Goal: Task Accomplishment & Management: Complete application form

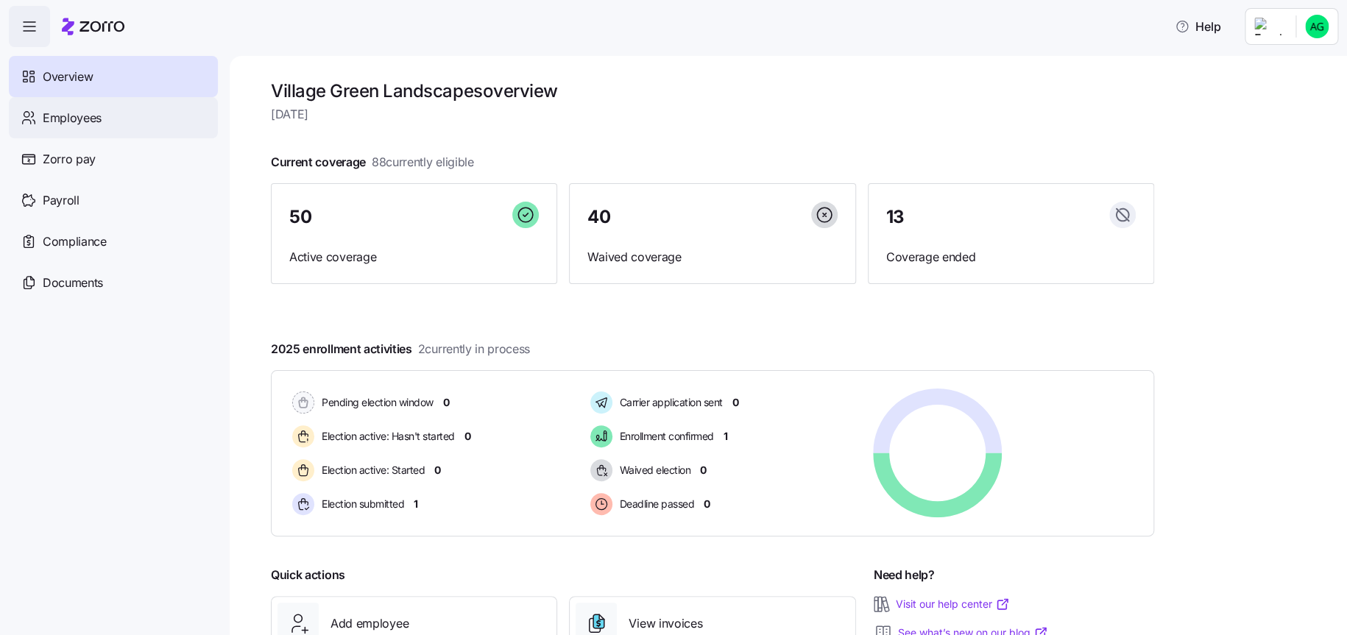
click at [68, 117] on span "Employees" at bounding box center [72, 118] width 59 height 18
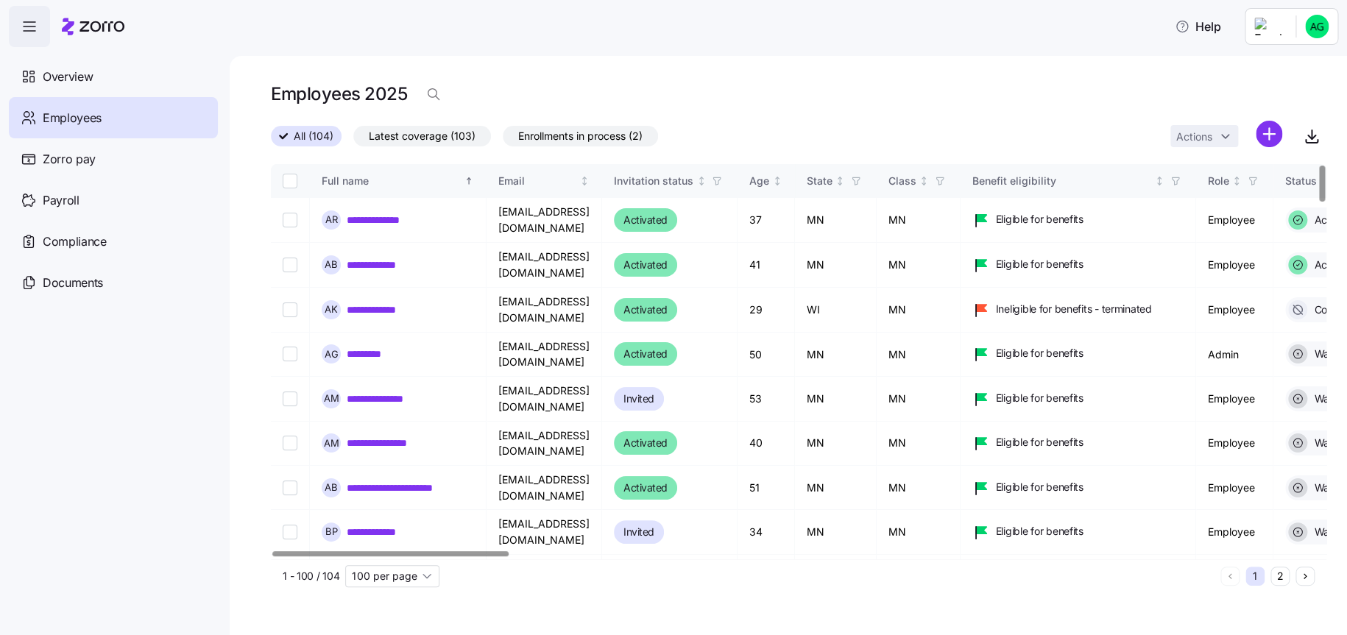
click at [1270, 132] on html "**********" at bounding box center [673, 313] width 1347 height 626
drag, startPoint x: 1194, startPoint y: 194, endPoint x: 696, endPoint y: 150, distance: 500.1
click at [1194, 194] on span "Add a new employee" at bounding box center [1220, 196] width 99 height 15
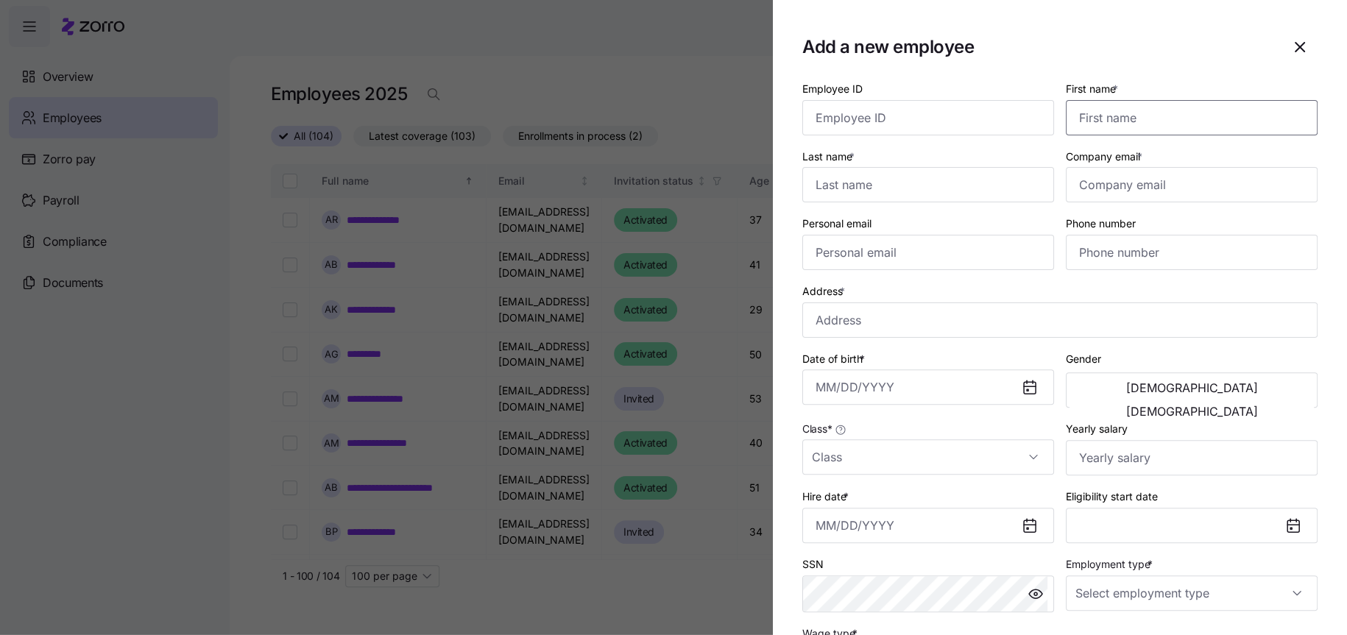
click at [1148, 113] on input "First name *" at bounding box center [1191, 117] width 252 height 35
type input "[PERSON_NAME]"
click at [1146, 114] on input "[PERSON_NAME]" at bounding box center [1191, 117] width 252 height 35
click at [880, 190] on input "Last name *" at bounding box center [928, 184] width 252 height 35
type input "Arenas"
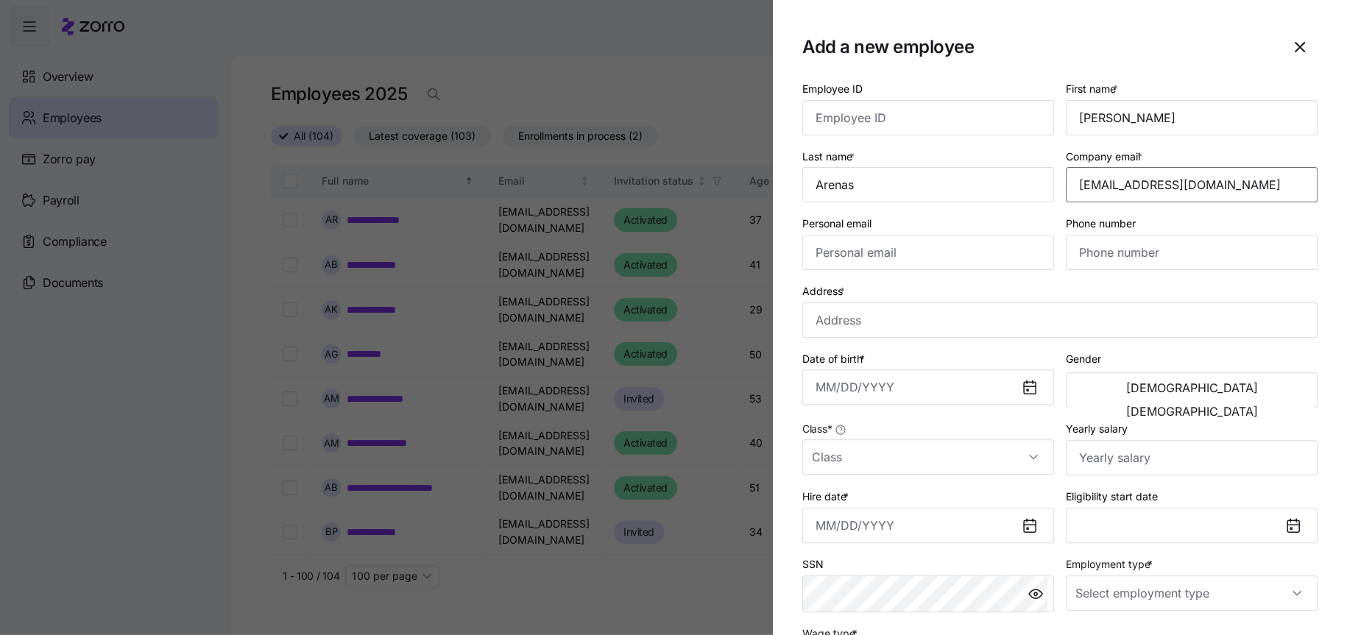
scroll to position [0, 5]
type input "[EMAIL_ADDRESS][DOMAIN_NAME]"
drag, startPoint x: 846, startPoint y: 322, endPoint x: 827, endPoint y: 251, distance: 73.9
paste input "[EMAIL_ADDRESS][DOMAIN_NAME]"
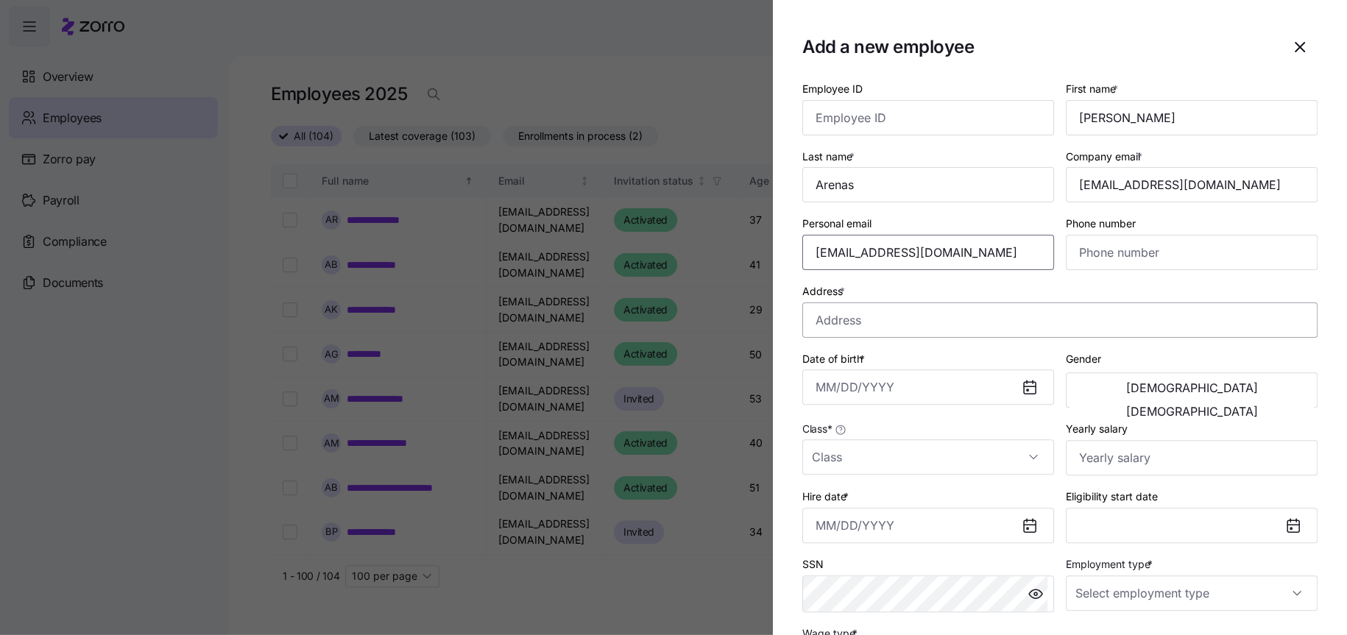
type input "[EMAIL_ADDRESS][DOMAIN_NAME]"
click at [867, 327] on input "Address *" at bounding box center [1059, 319] width 515 height 35
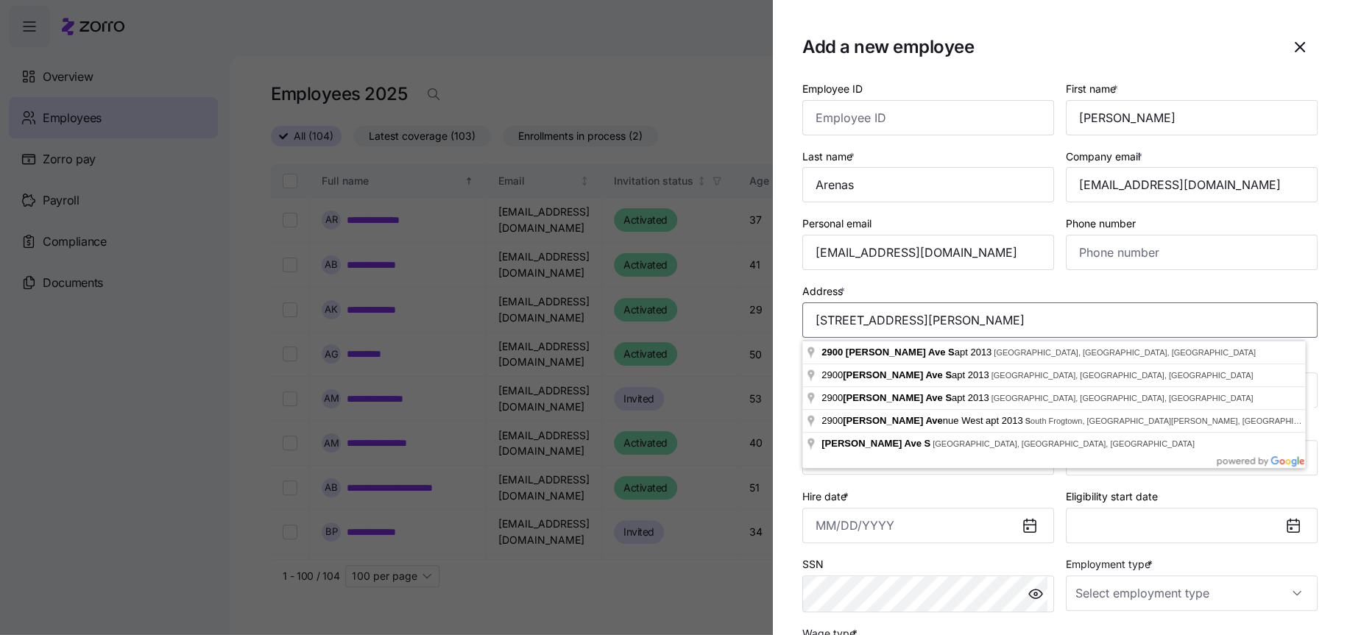
click at [954, 322] on input "[STREET_ADDRESS][PERSON_NAME]" at bounding box center [1059, 319] width 515 height 35
click at [1095, 302] on div "Address * [STREET_ADDRESS][PERSON_NAME]2013" at bounding box center [1059, 310] width 515 height 56
click at [1004, 322] on input "[STREET_ADDRESS][PERSON_NAME]2013" at bounding box center [1059, 319] width 515 height 35
type input "[STREET_ADDRESS][PERSON_NAME]"
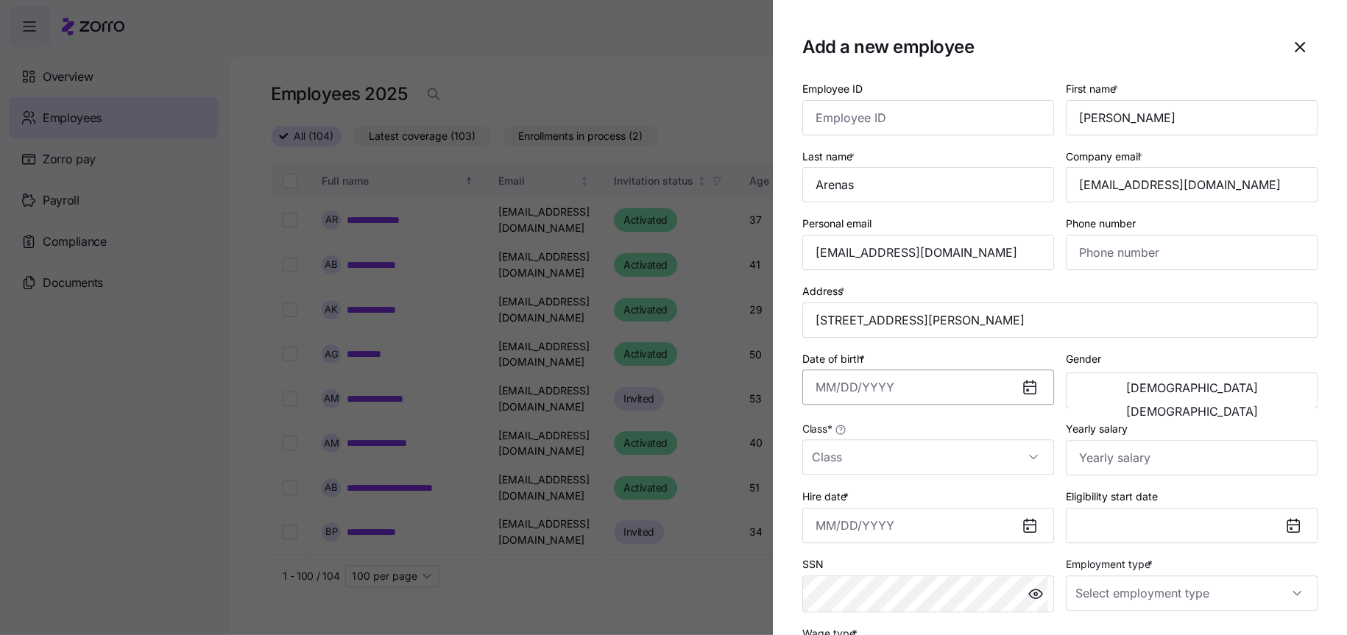
click at [942, 403] on input "Date of birth *" at bounding box center [928, 386] width 252 height 35
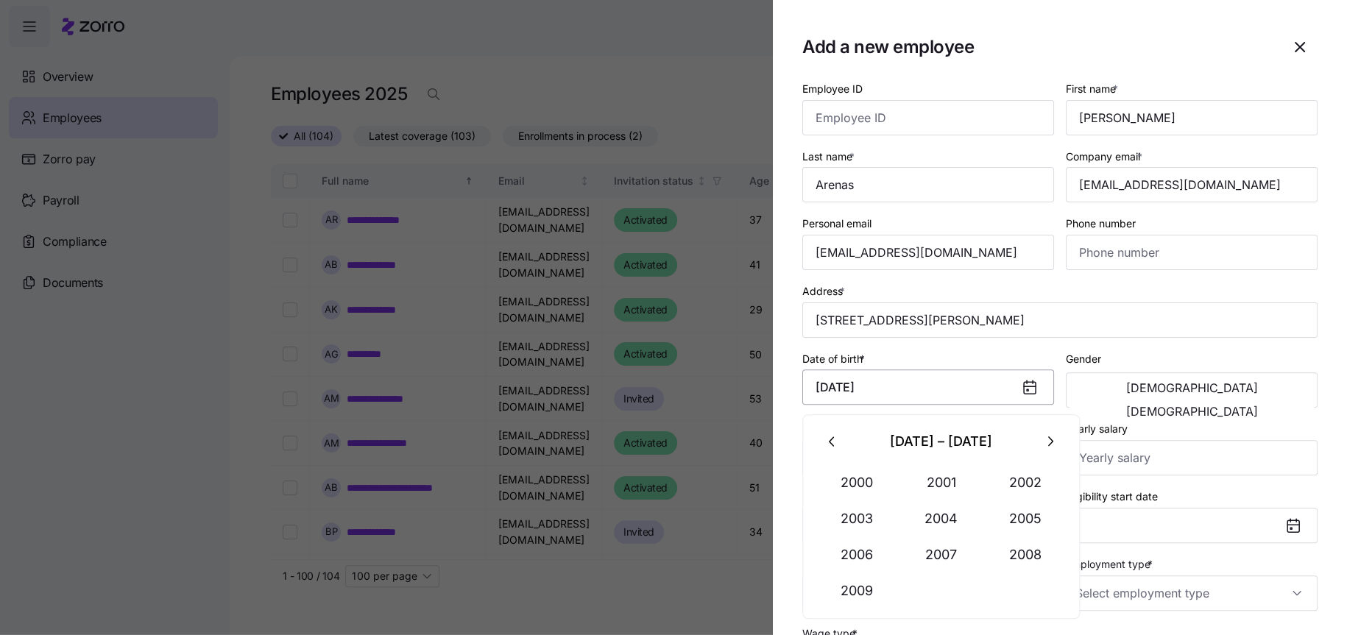
click at [934, 399] on input "[DATE]" at bounding box center [928, 386] width 252 height 35
type input "[DATE]"
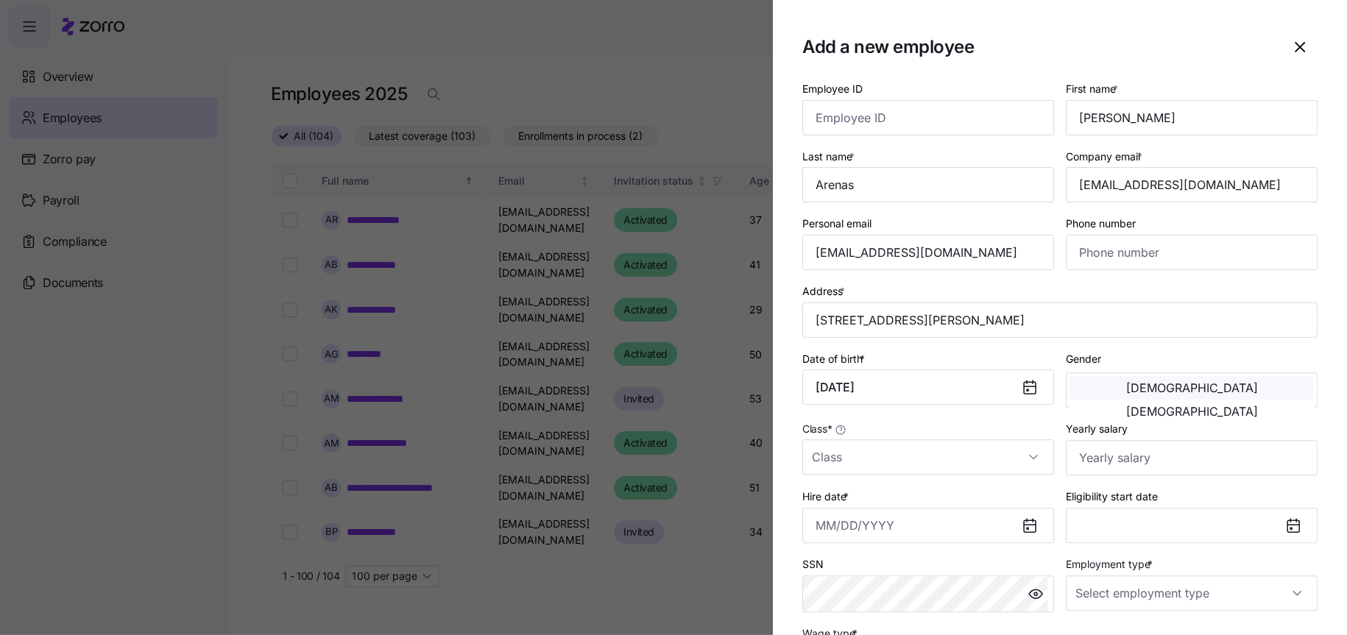
click at [1155, 391] on button "[DEMOGRAPHIC_DATA]" at bounding box center [1191, 388] width 244 height 24
click at [919, 462] on input "Class *" at bounding box center [928, 456] width 252 height 35
click at [872, 502] on div "MN" at bounding box center [925, 505] width 234 height 31
type input "MN"
click at [1148, 458] on input "Yearly salary" at bounding box center [1191, 457] width 252 height 35
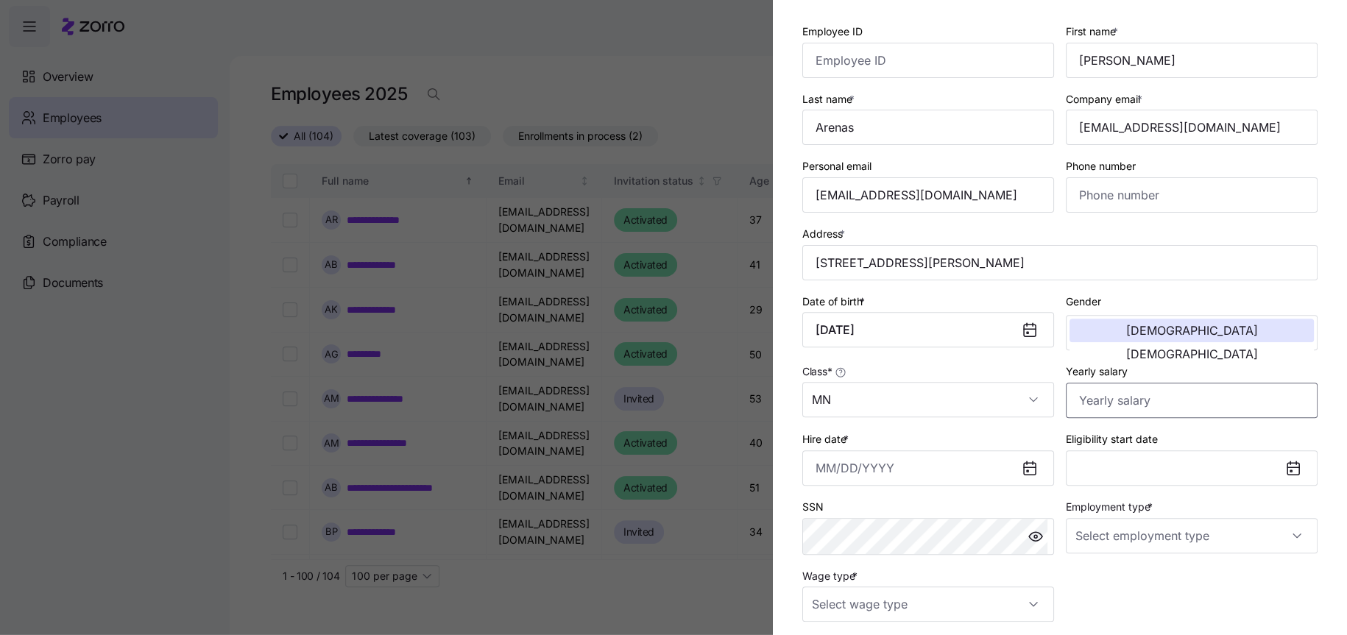
scroll to position [147, 0]
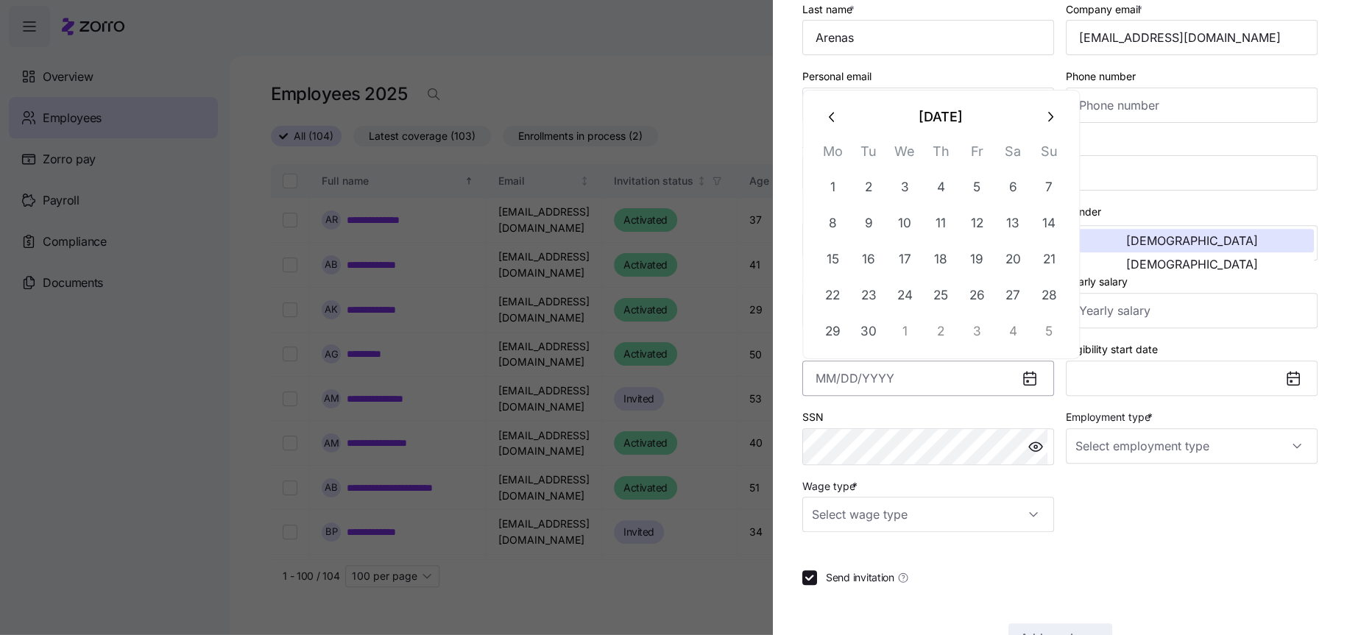
click at [942, 386] on input "Hire date *" at bounding box center [928, 378] width 252 height 35
click at [835, 327] on button "29" at bounding box center [832, 330] width 35 height 35
type input "[DATE]"
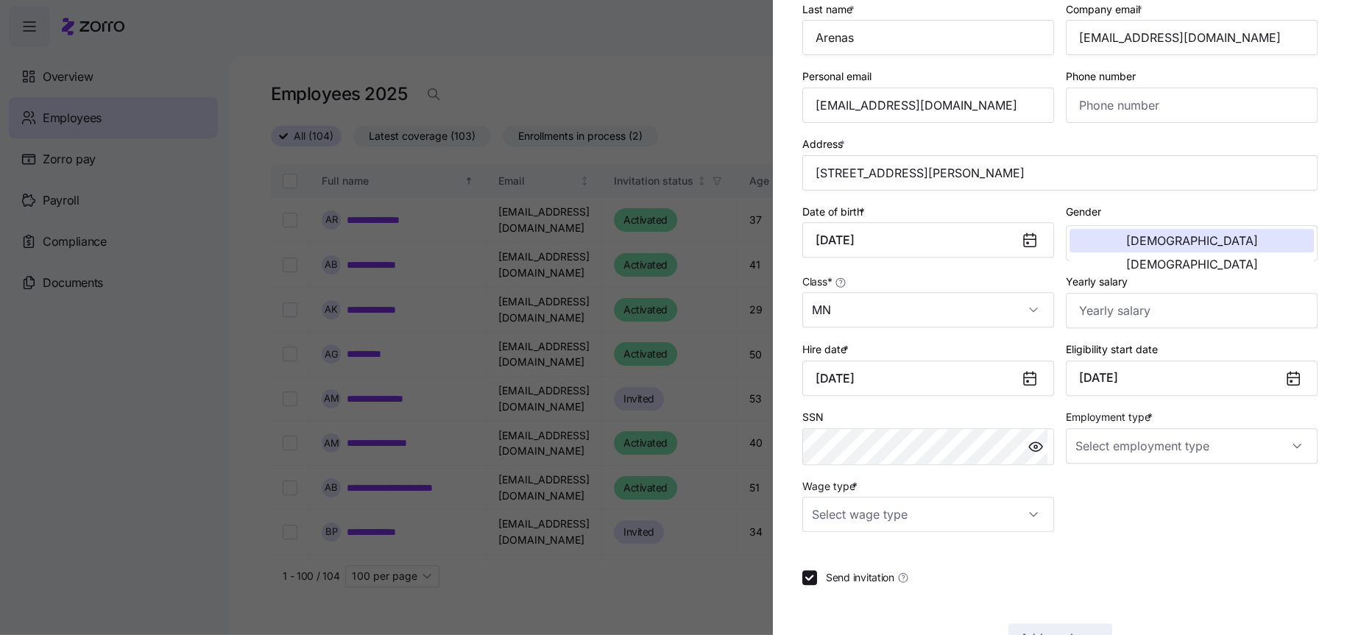
click at [1196, 534] on div "Employee ID First name * [PERSON_NAME] Last name * Arenas Company email * [EMAI…" at bounding box center [1059, 231] width 527 height 611
click at [1018, 453] on div at bounding box center [1035, 446] width 35 height 35
click at [1169, 542] on div "Employee ID First name * [PERSON_NAME] Last name * Arenas Company email * [EMAI…" at bounding box center [1059, 292] width 515 height 720
click at [1141, 464] on input "Employment type *" at bounding box center [1191, 445] width 252 height 35
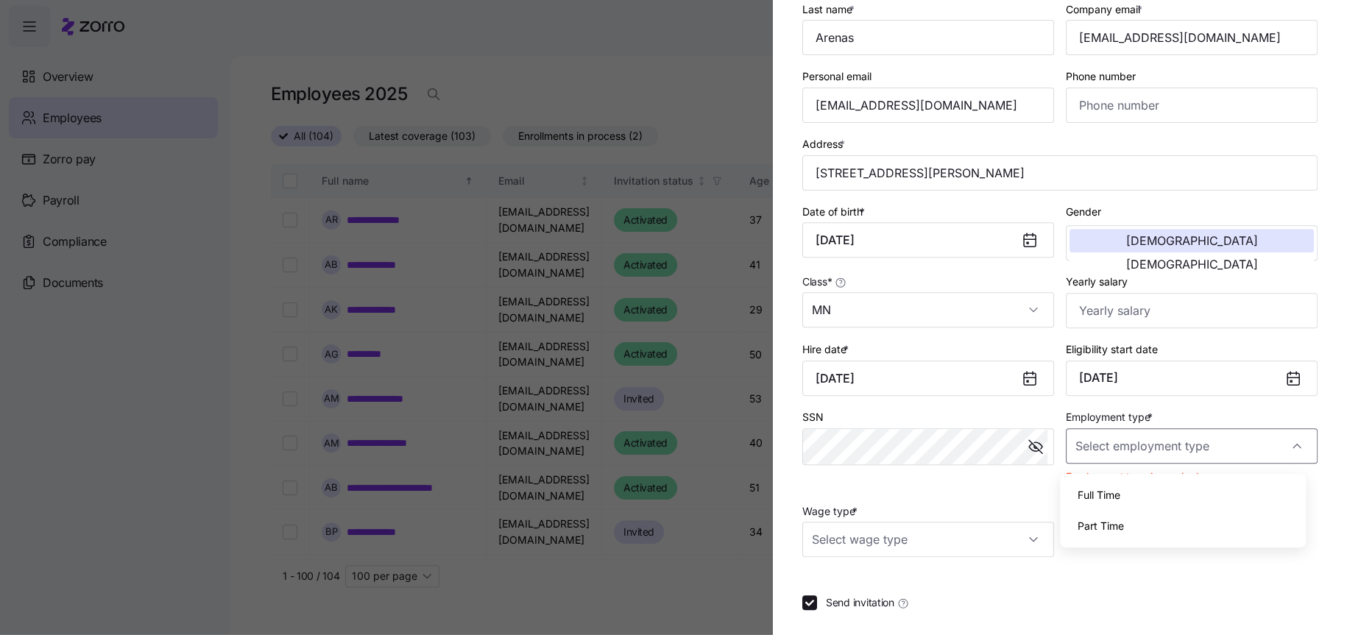
click at [1121, 493] on div "Full Time" at bounding box center [1182, 495] width 234 height 31
type input "Full Time"
click at [985, 545] on input "Wage type *" at bounding box center [928, 539] width 252 height 35
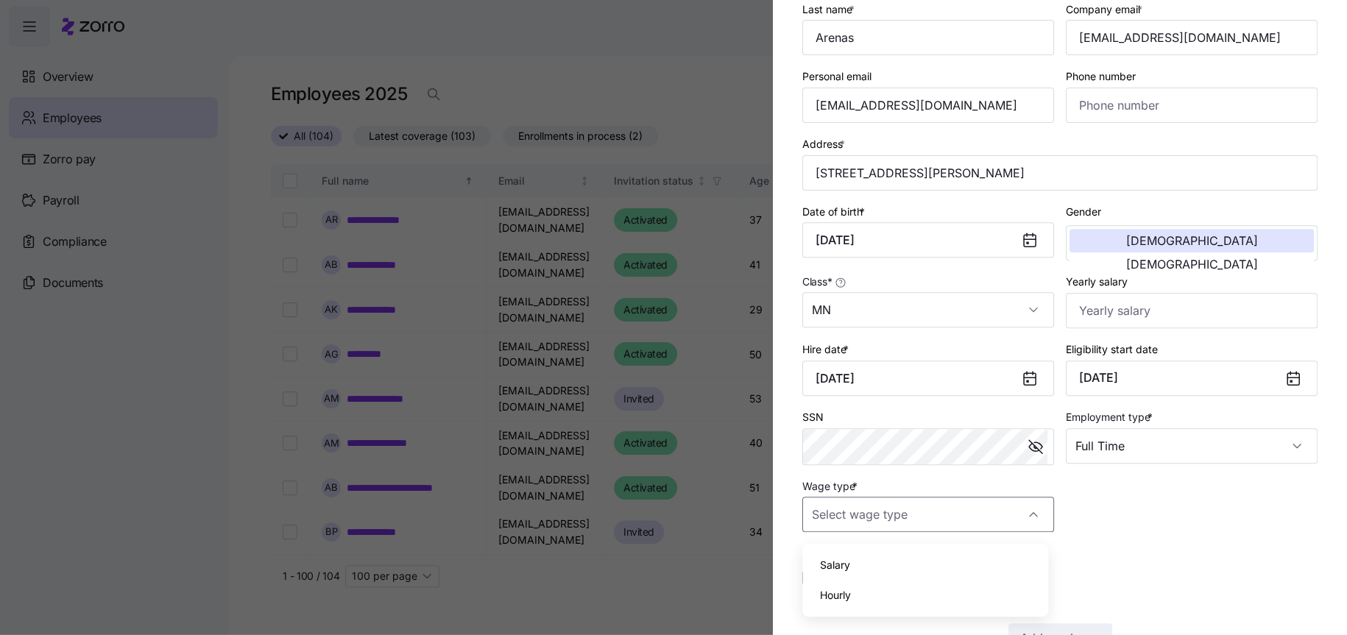
click at [918, 567] on div "Salary" at bounding box center [925, 565] width 234 height 31
type input "Salary"
click at [1216, 595] on div "Employee ID First name * [PERSON_NAME] Last name * Arenas Company email * [EMAI…" at bounding box center [1059, 292] width 515 height 720
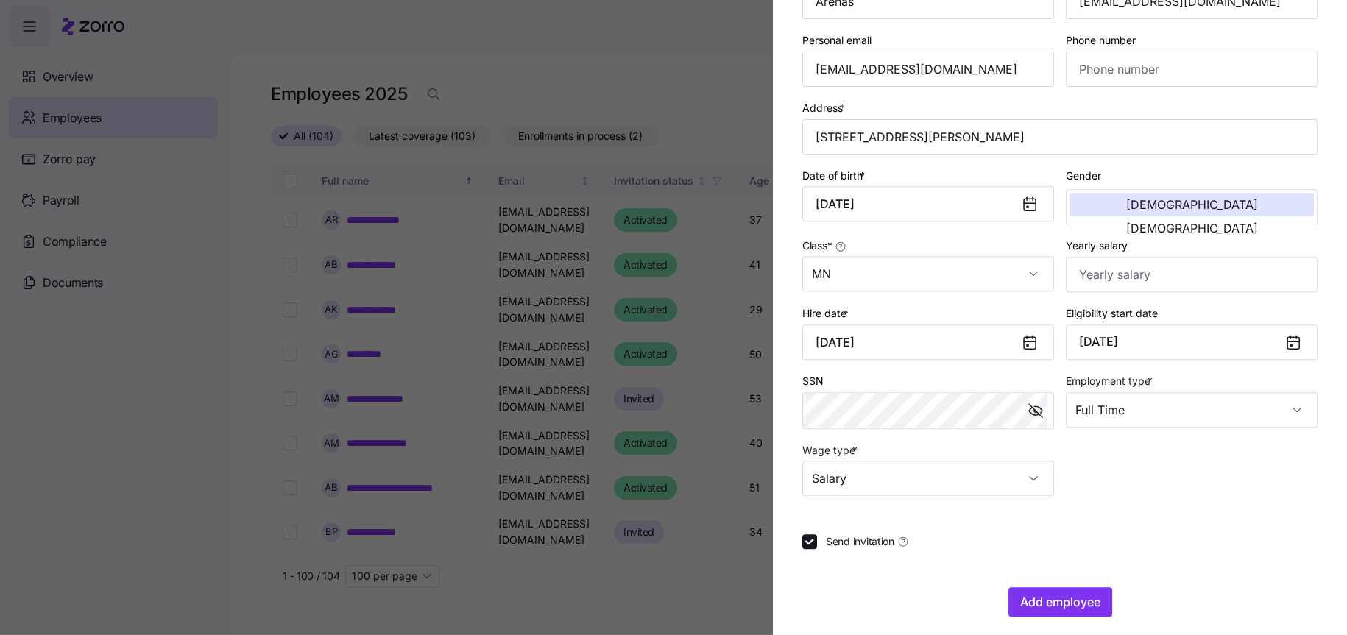
scroll to position [199, 0]
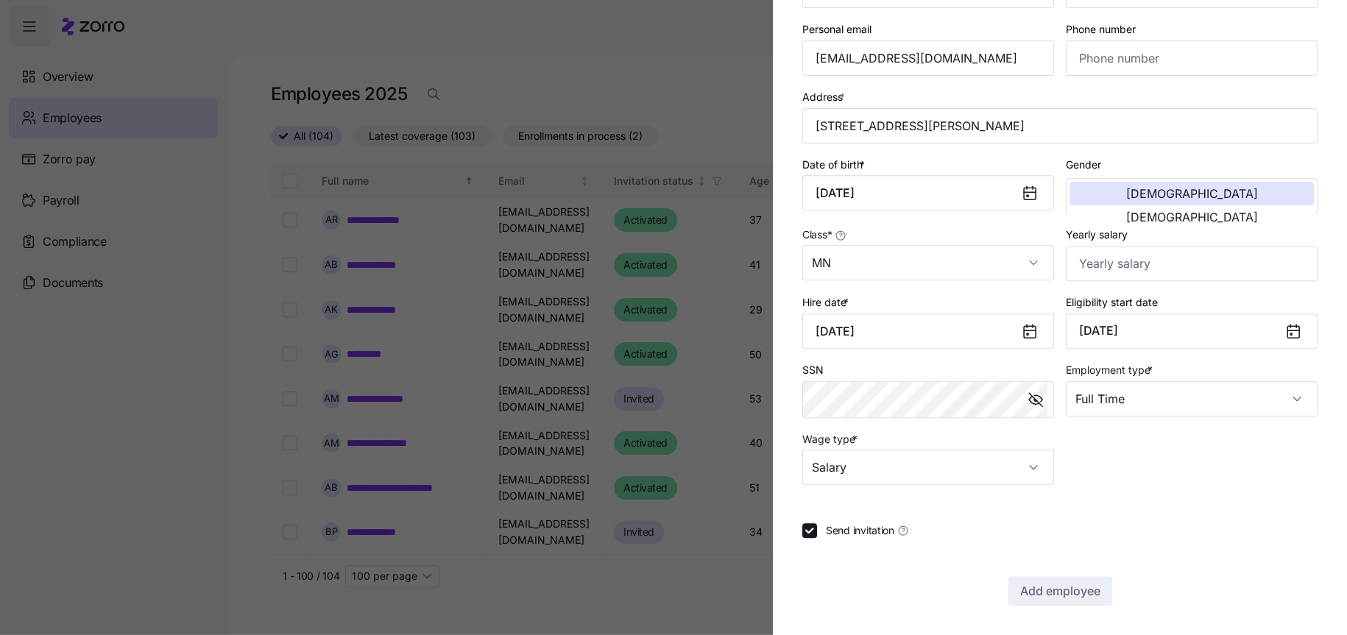
drag, startPoint x: 1049, startPoint y: 596, endPoint x: 1141, endPoint y: 505, distance: 129.6
click at [1140, 510] on div "Employee ID First name * [PERSON_NAME] Last name * Arenas Company email * [EMAI…" at bounding box center [1059, 245] width 515 height 720
click at [1104, 58] on input "Phone number" at bounding box center [1191, 57] width 252 height 35
type input "[PHONE_NUMBER]"
click at [1106, 539] on div "Employee ID First name * [PERSON_NAME] Last name * Arenas Company email * [EMAI…" at bounding box center [1059, 245] width 515 height 720
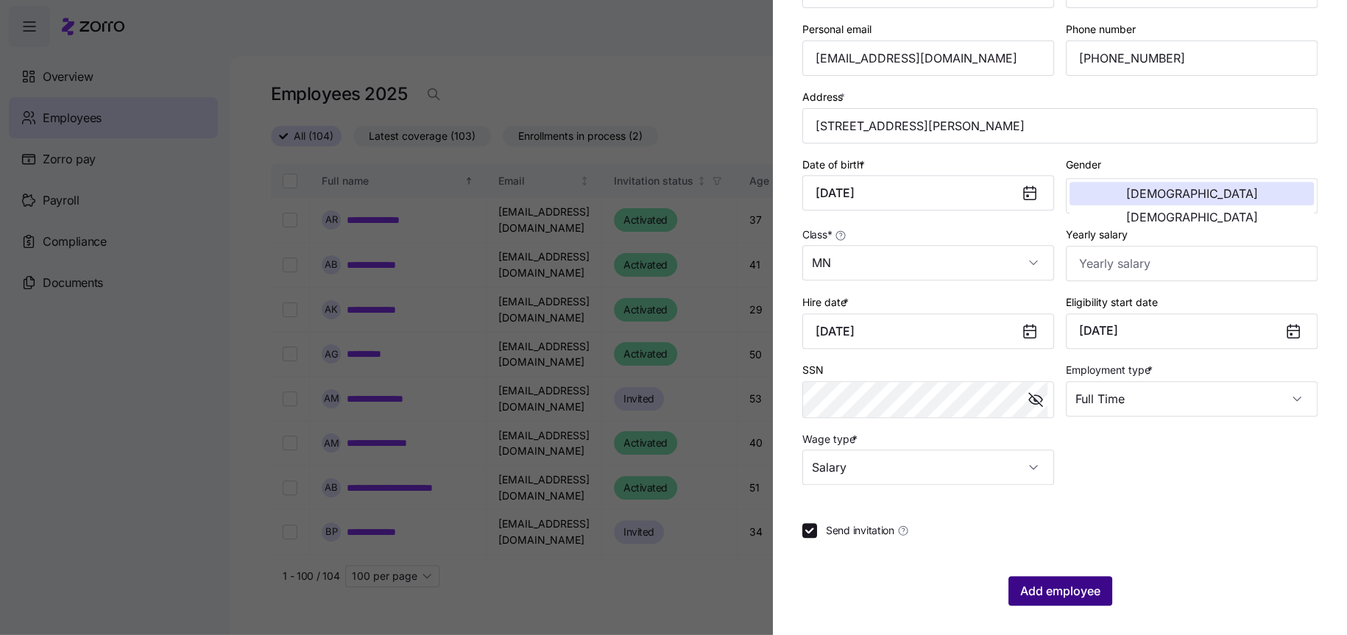
click at [1055, 595] on span "Add employee" at bounding box center [1060, 591] width 80 height 18
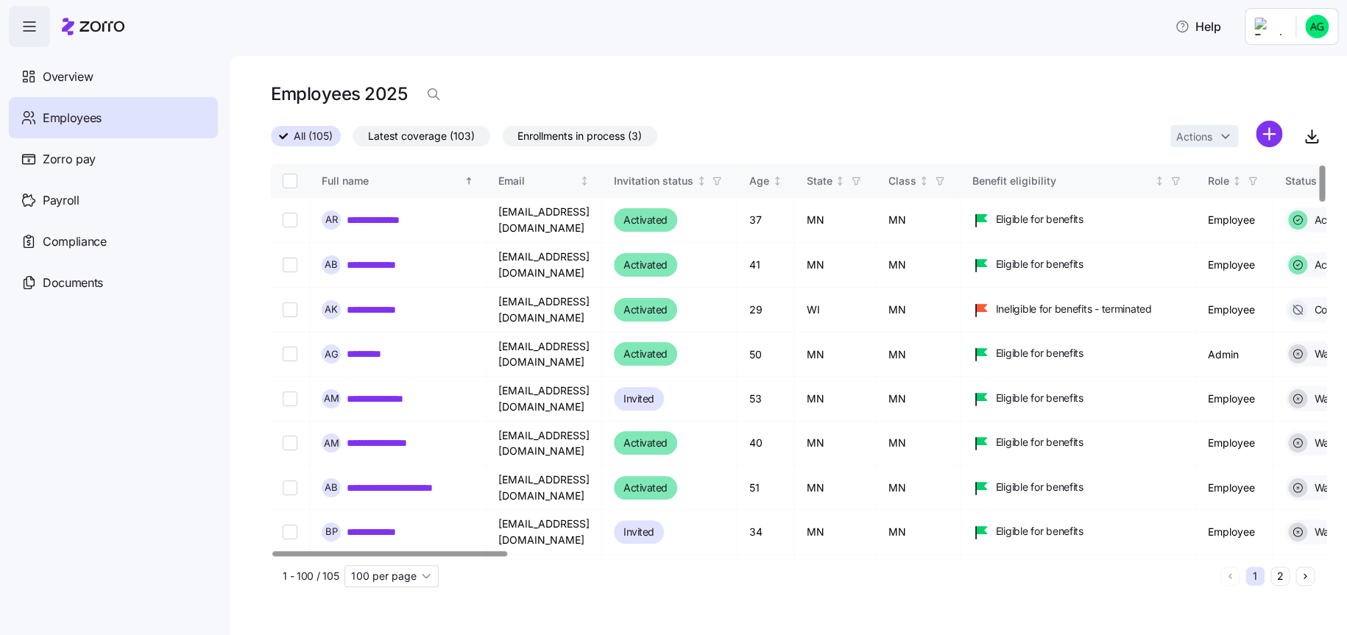
click at [91, 21] on icon at bounding box center [93, 27] width 63 height 18
